Goal: Check status: Verify the current state of an ongoing process or item

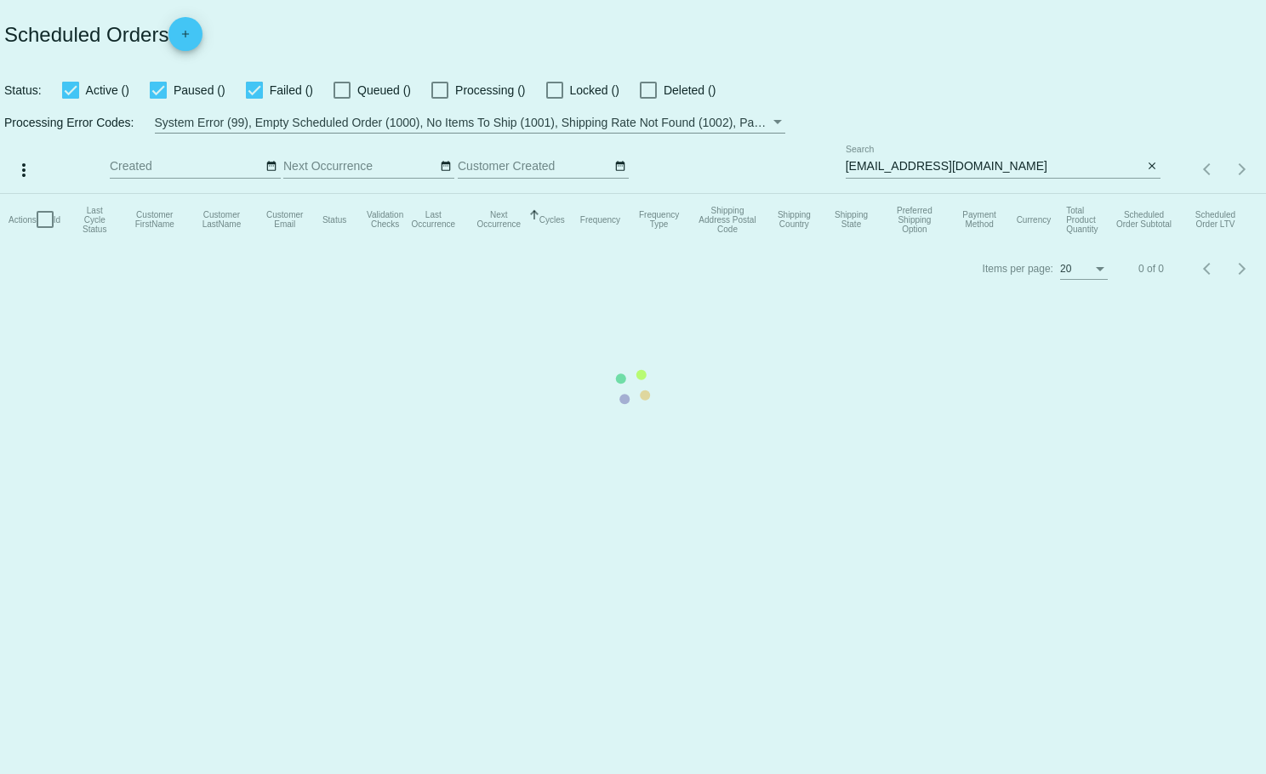
click at [1151, 194] on mat-table "Actions Id Last Cycle Status Customer FirstName Customer LastName Customer Emai…" at bounding box center [633, 219] width 1266 height 51
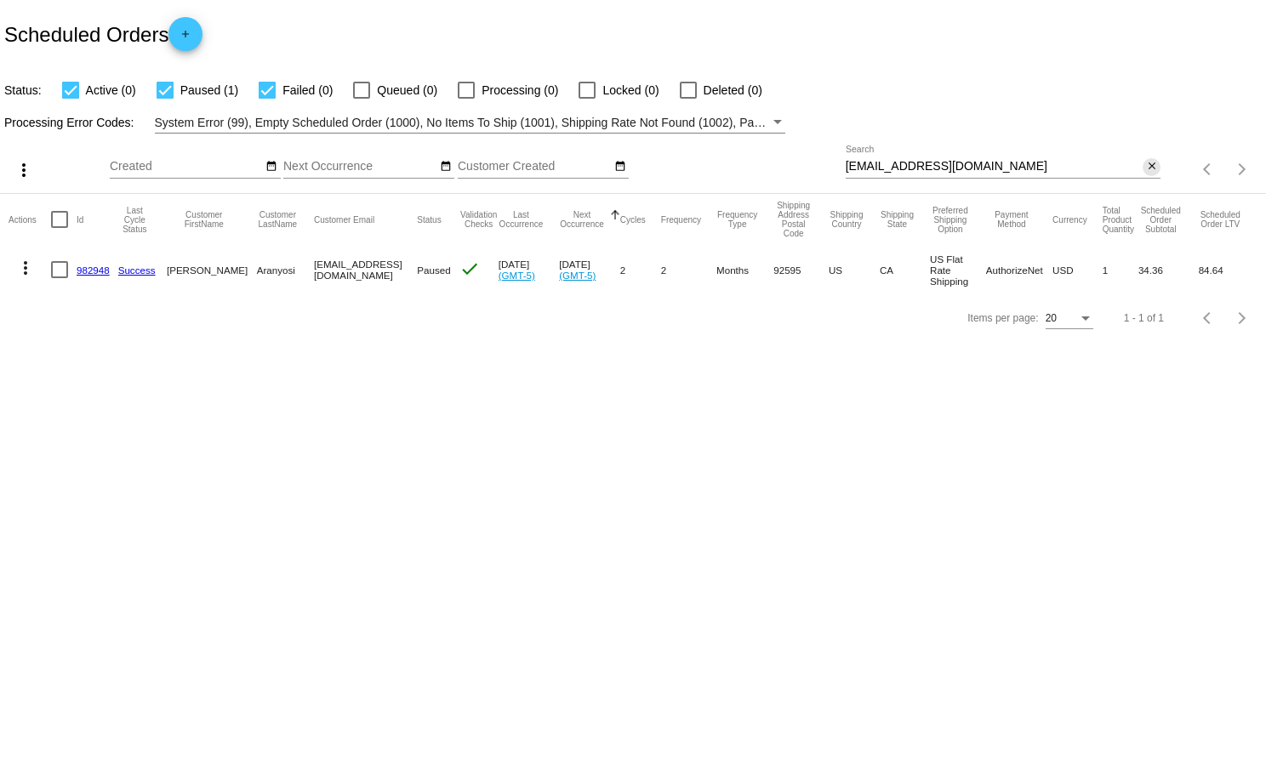
click at [1151, 166] on mat-icon "close" at bounding box center [1152, 167] width 12 height 14
click at [1151, 166] on mat-icon "search" at bounding box center [1150, 170] width 20 height 26
click at [1146, 164] on input "Search" at bounding box center [1004, 167] width 316 height 14
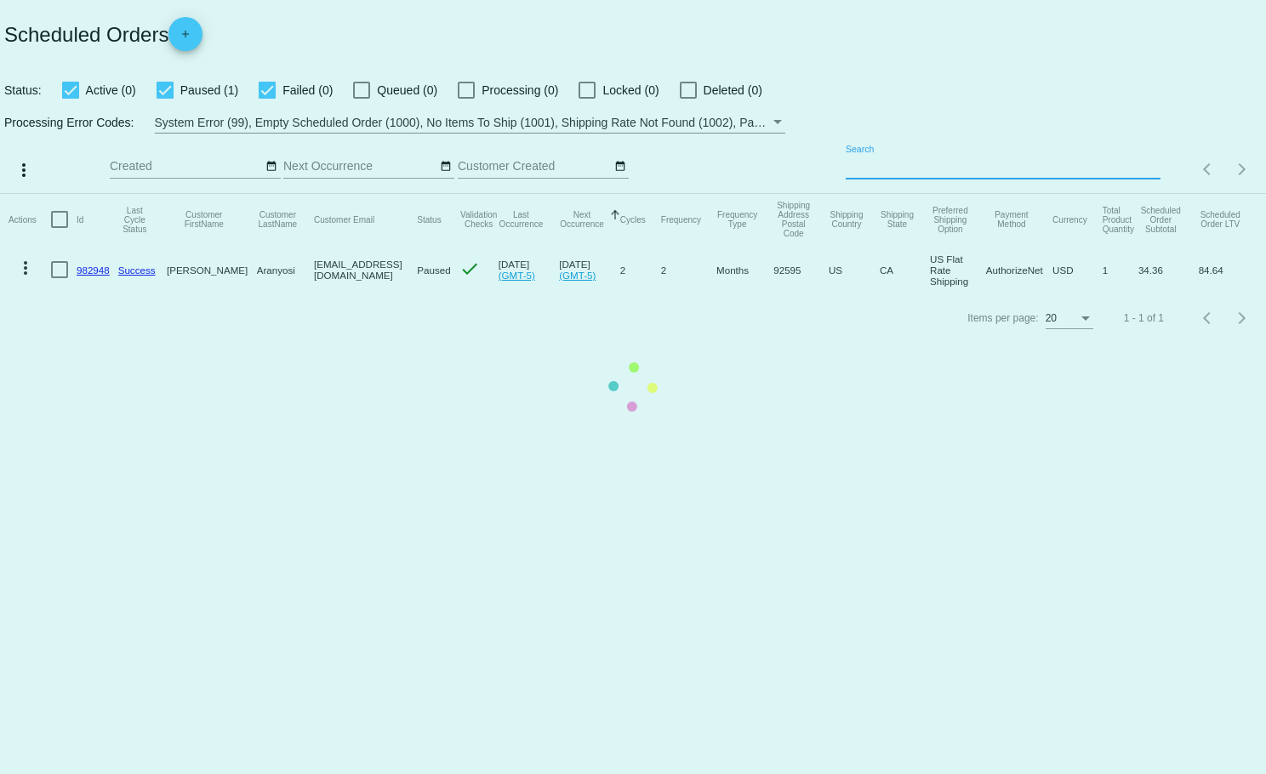
paste input "[EMAIL_ADDRESS][DOMAIN_NAME]"
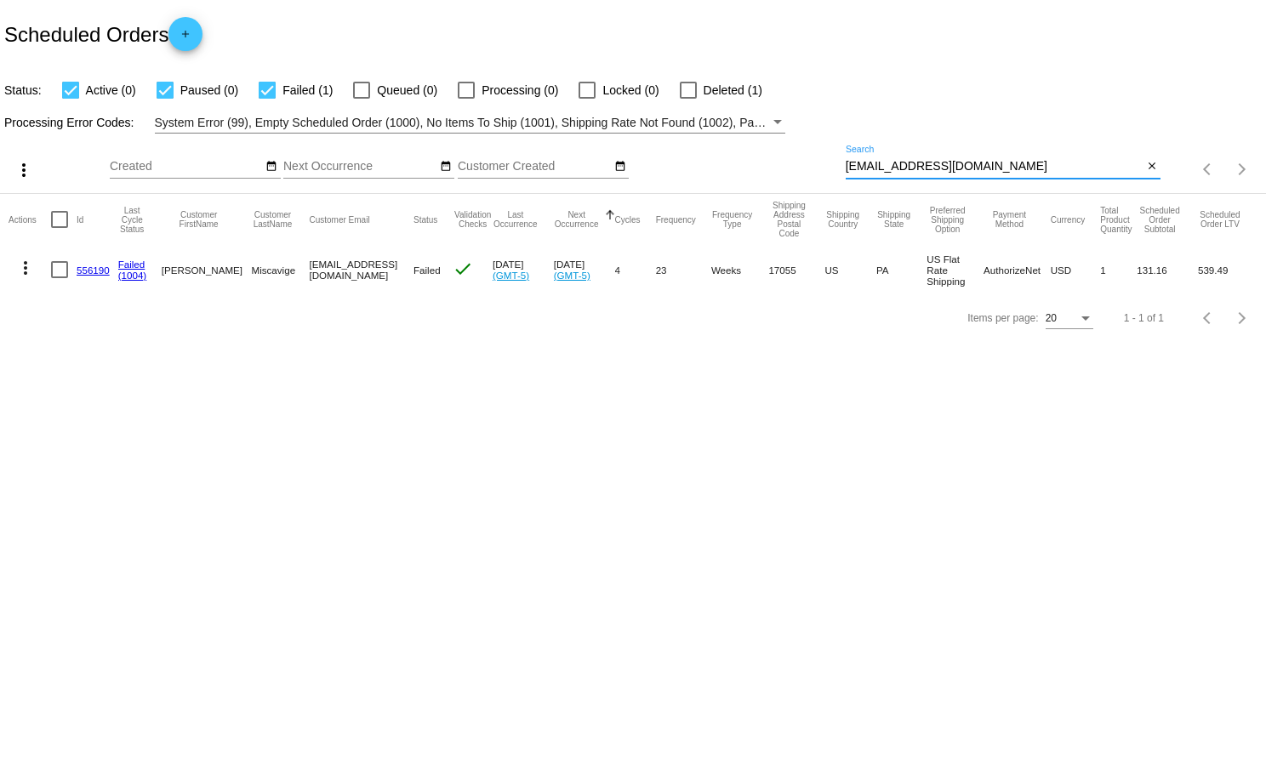
type input "[EMAIL_ADDRESS][DOMAIN_NAME]"
click at [23, 270] on mat-icon "more_vert" at bounding box center [25, 268] width 20 height 20
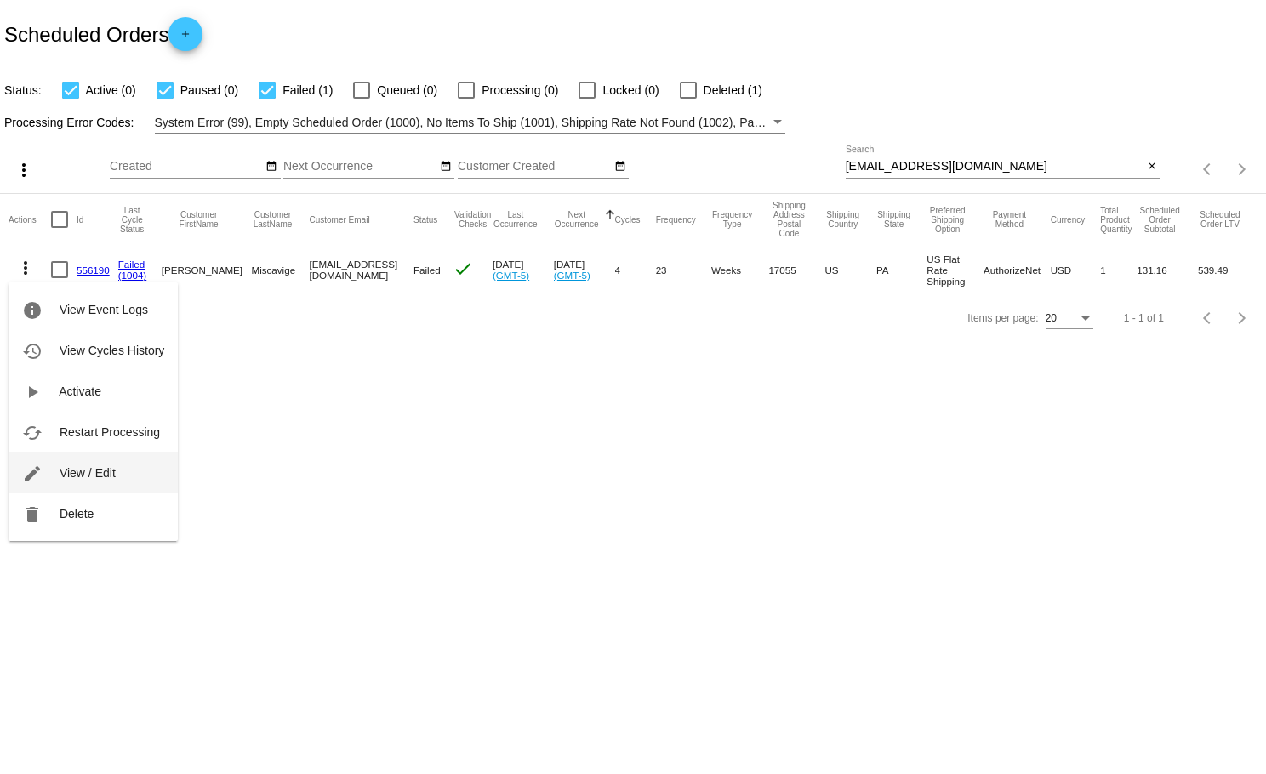
click at [107, 474] on span "View / Edit" at bounding box center [88, 473] width 56 height 14
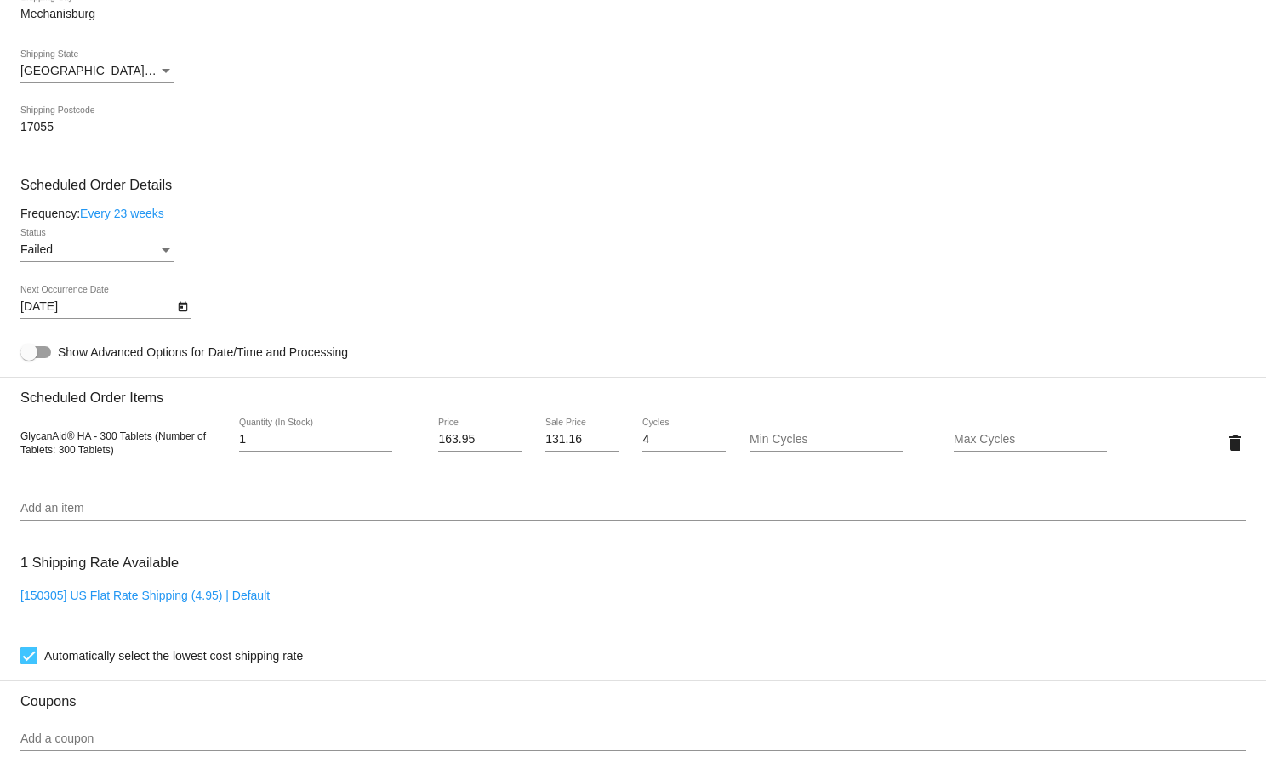
scroll to position [847, 0]
click at [164, 252] on div "Status" at bounding box center [166, 250] width 9 height 4
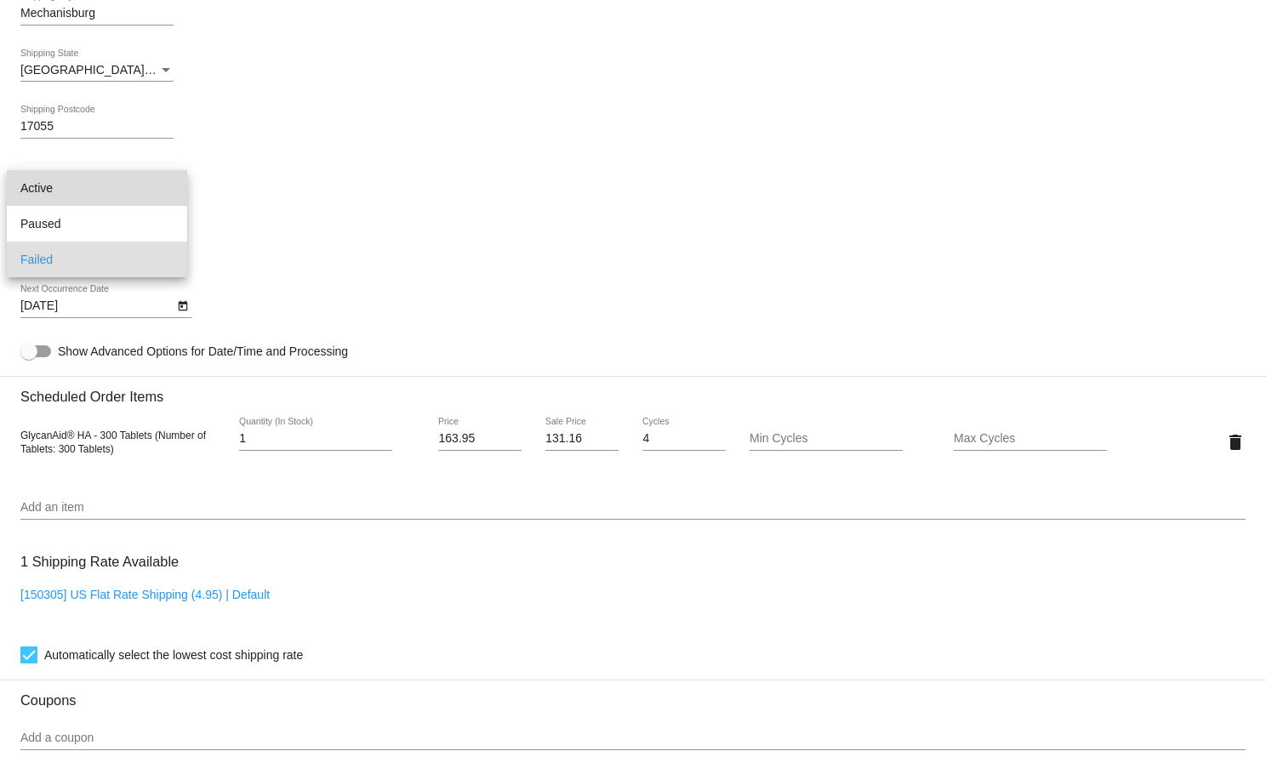
click at [55, 193] on span "Active" at bounding box center [96, 188] width 153 height 36
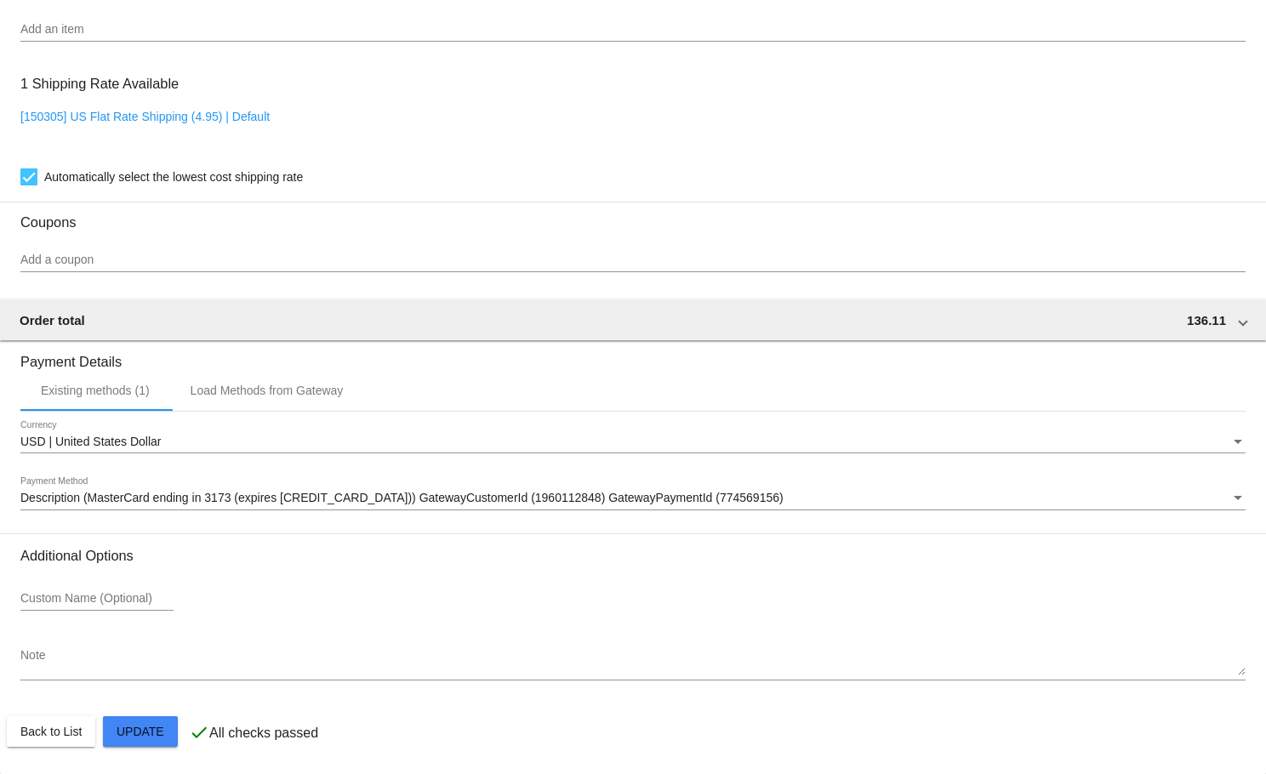
scroll to position [1340, 0]
